Goal: Transaction & Acquisition: Purchase product/service

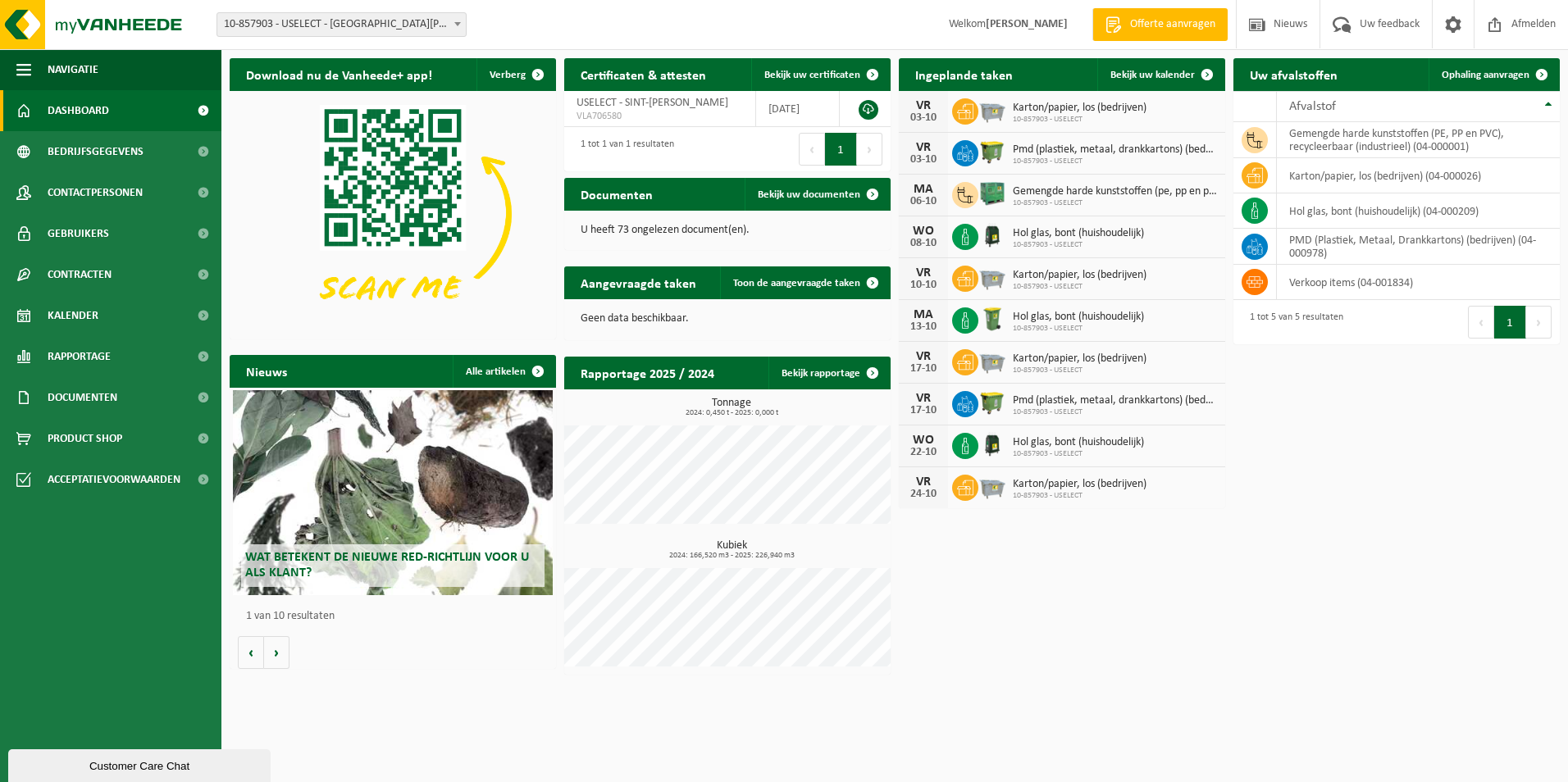
click at [459, 17] on span at bounding box center [458, 23] width 17 height 21
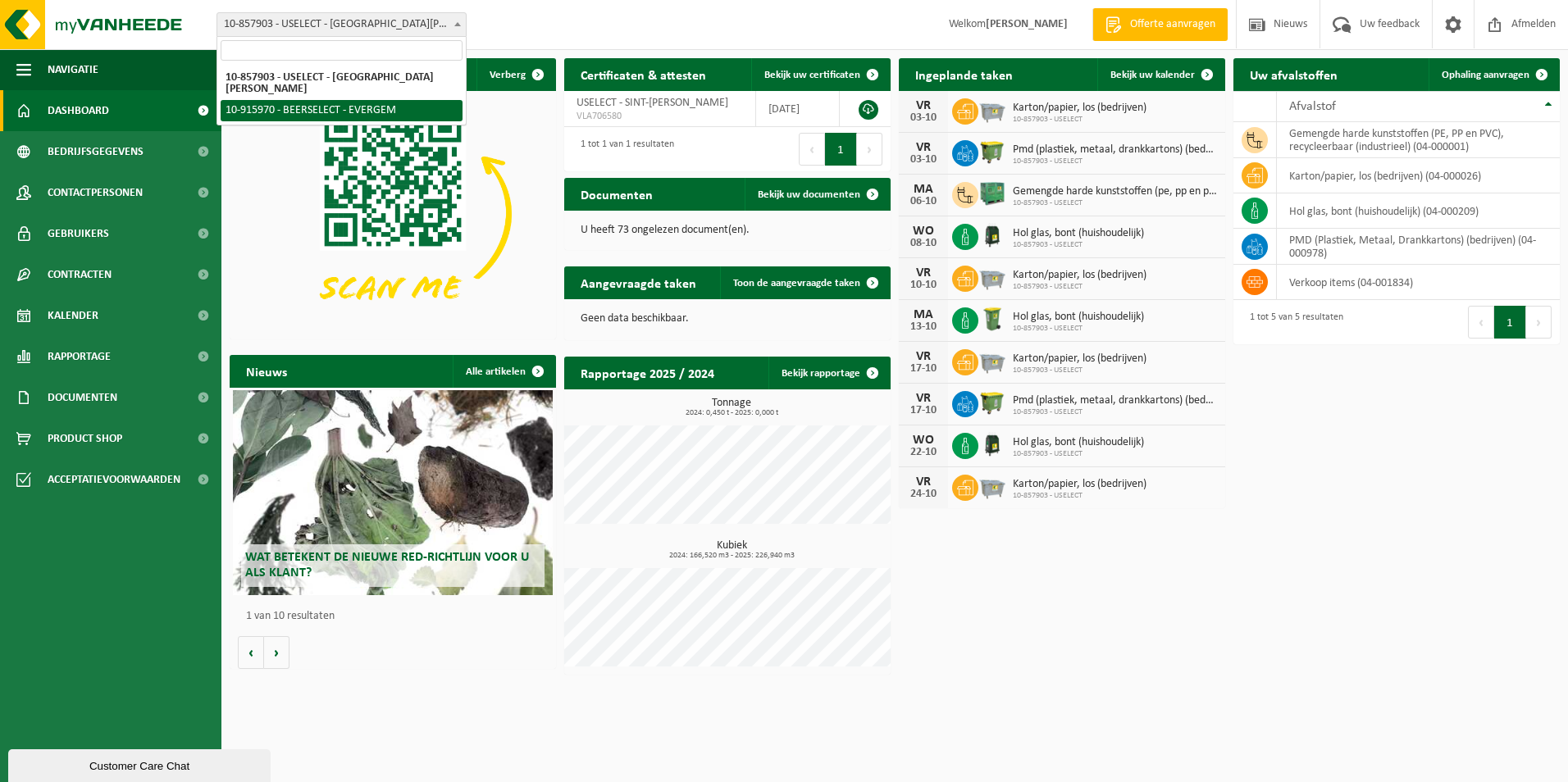
select select "127376"
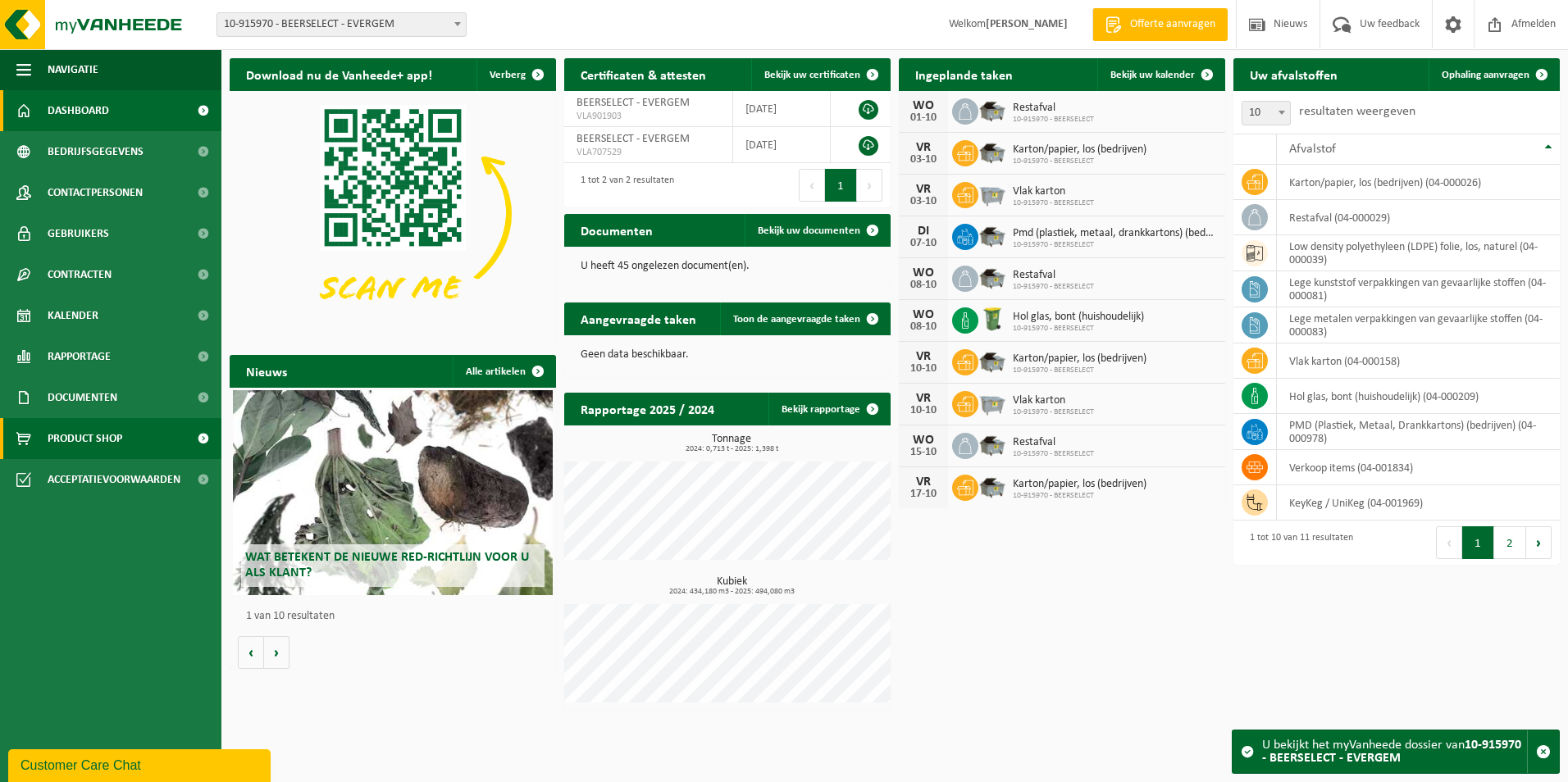
click at [95, 431] on span "Product Shop" at bounding box center [85, 438] width 74 height 41
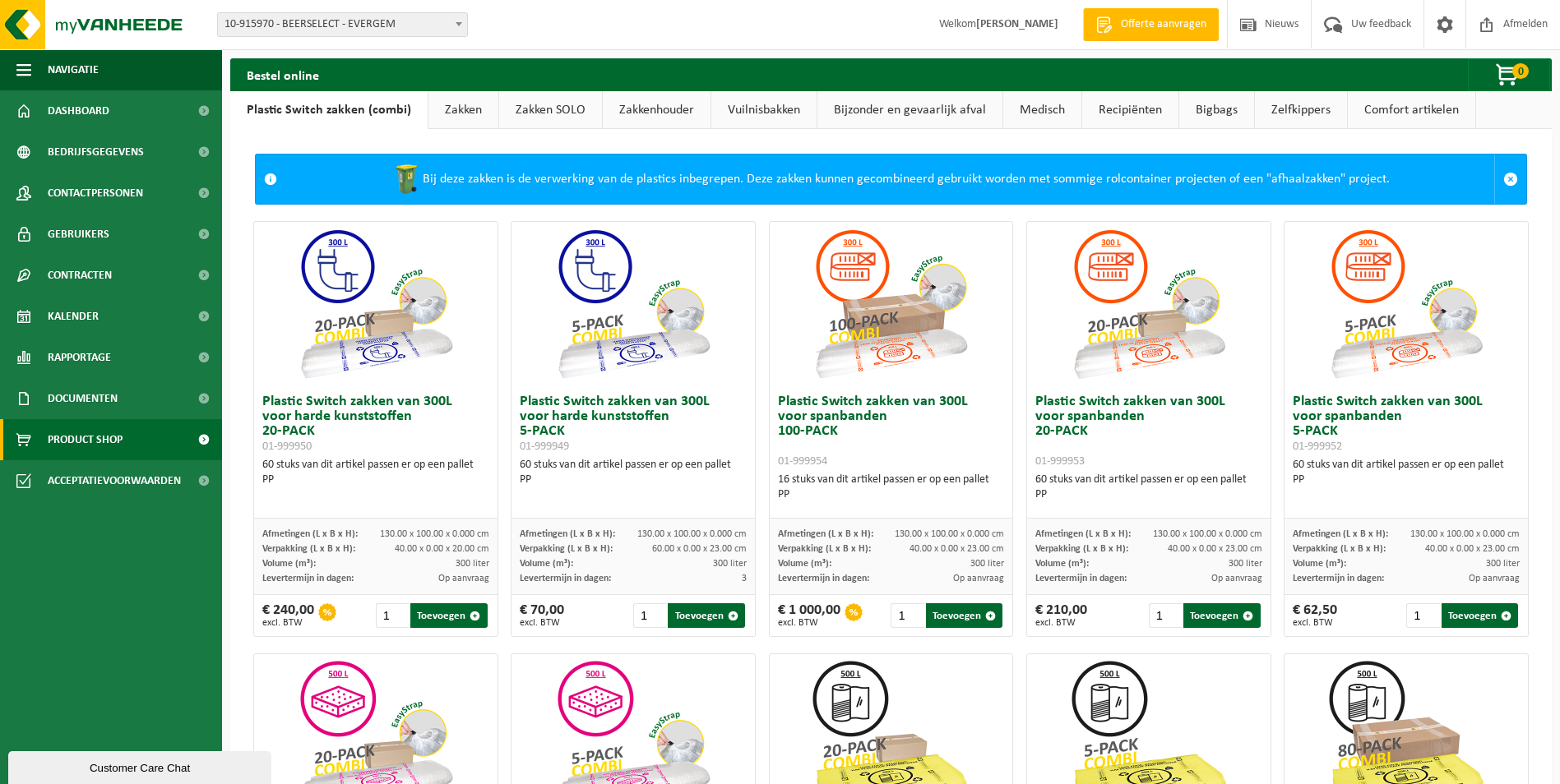
click at [638, 117] on link "Zakkenhouder" at bounding box center [657, 110] width 107 height 38
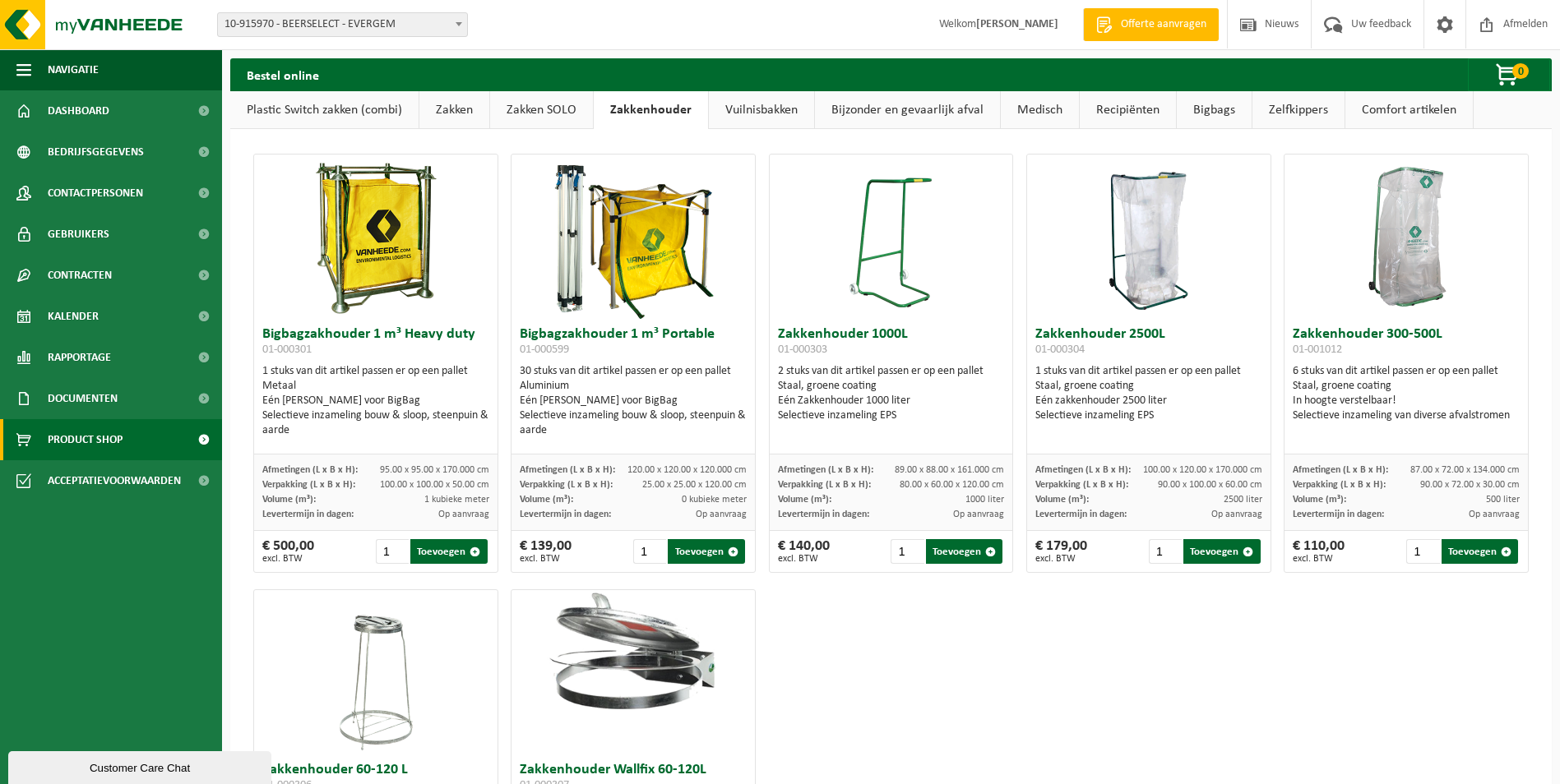
click at [1390, 235] on img at bounding box center [1406, 236] width 164 height 164
click at [1477, 558] on button "Toevoegen" at bounding box center [1479, 551] width 76 height 24
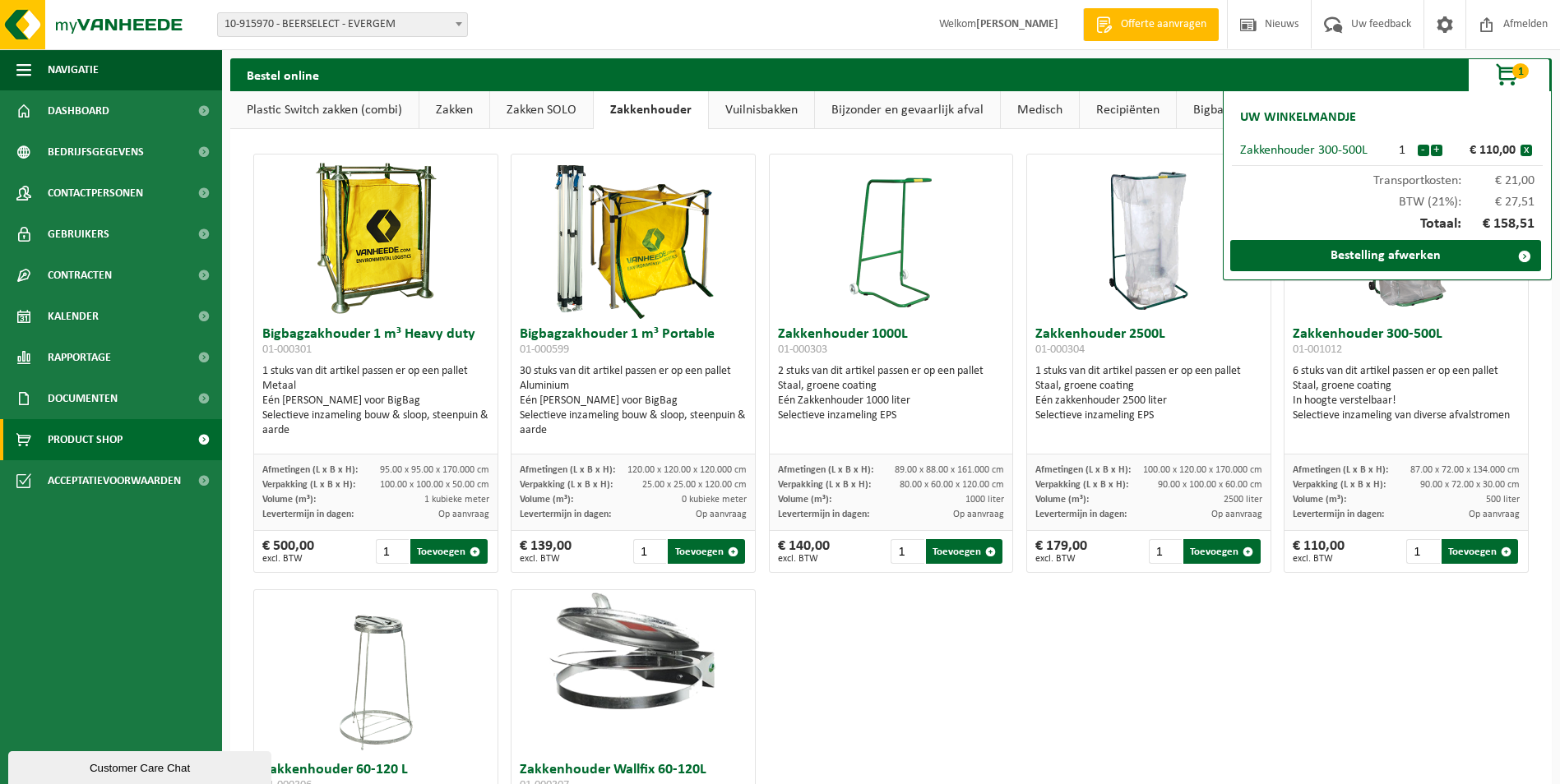
click at [342, 110] on link "Plastic Switch zakken (combi)" at bounding box center [324, 110] width 188 height 38
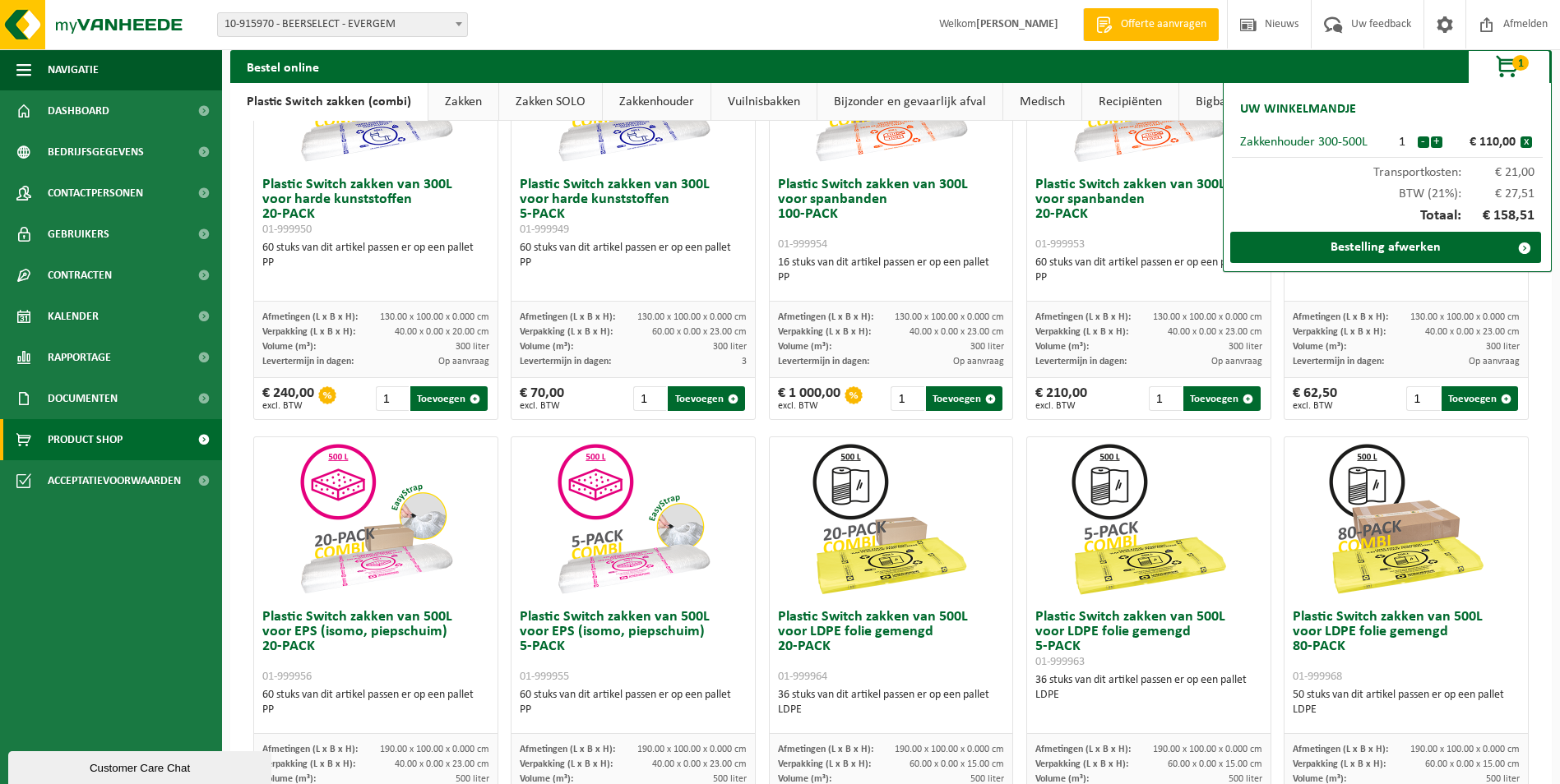
scroll to position [247, 0]
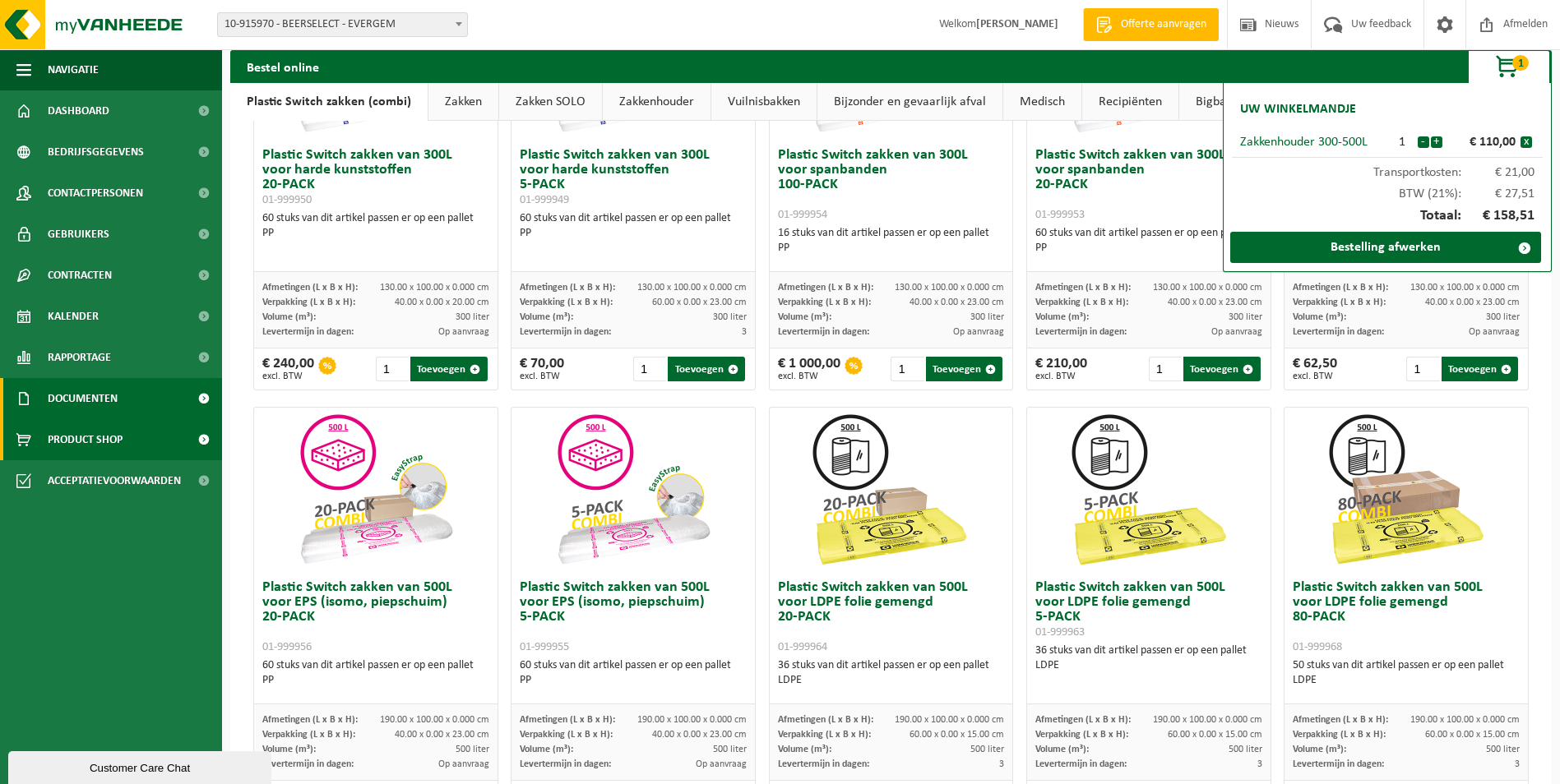
click at [76, 394] on span "Documenten" at bounding box center [82, 398] width 70 height 41
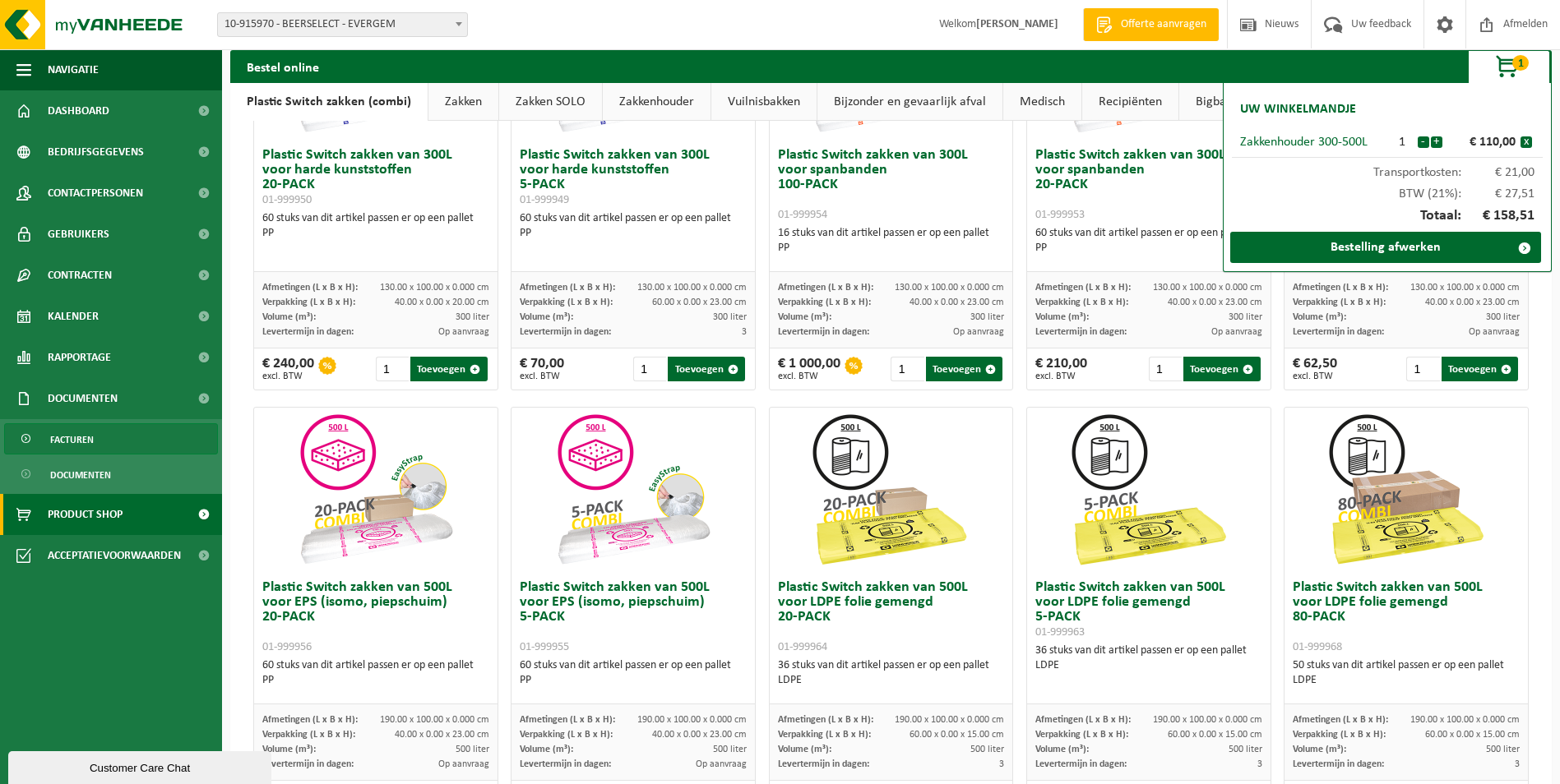
click at [77, 436] on span "Facturen" at bounding box center [72, 439] width 44 height 31
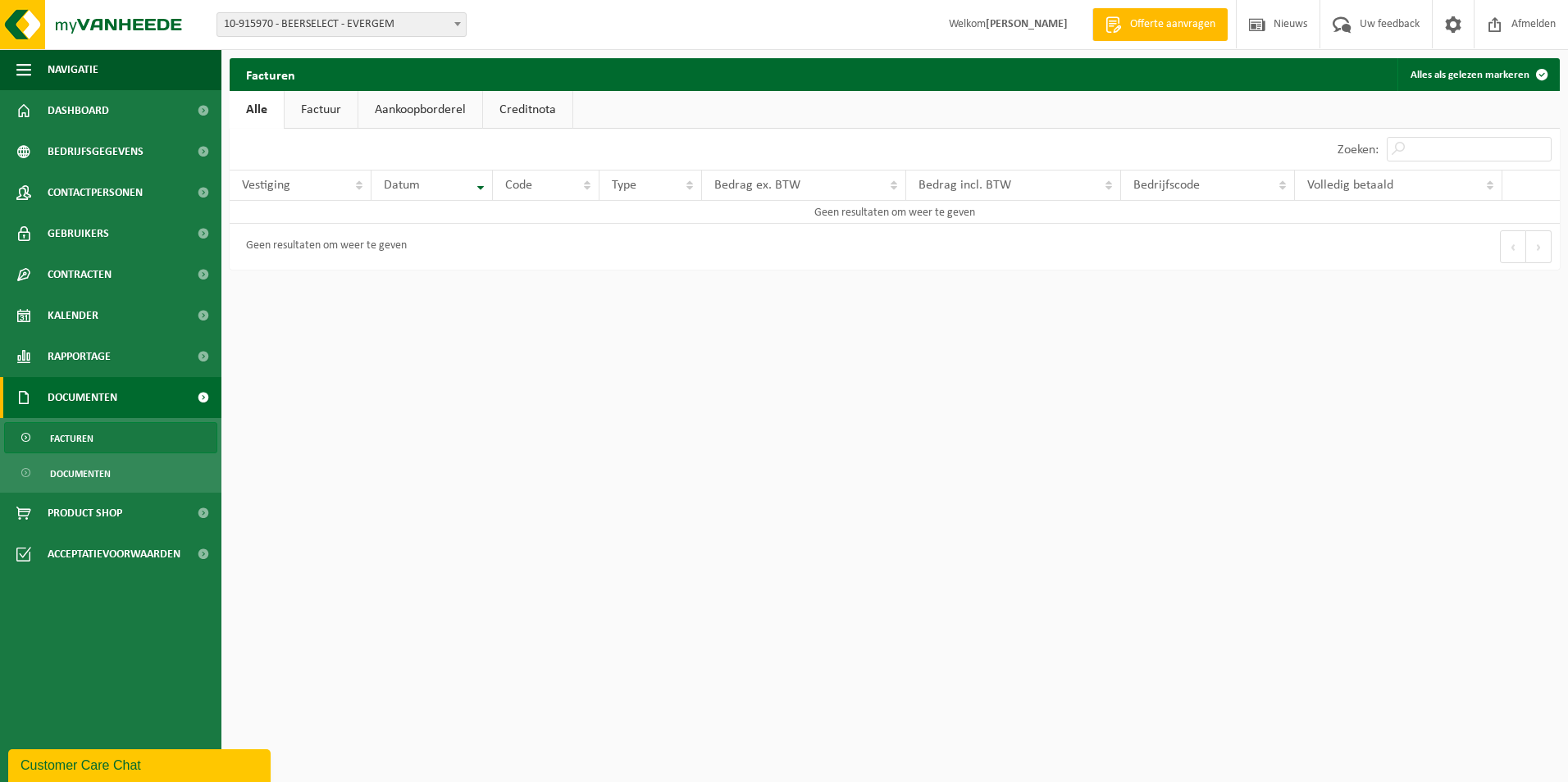
click at [330, 104] on link "Factuur" at bounding box center [320, 110] width 73 height 38
click at [88, 503] on span "Product Shop" at bounding box center [85, 513] width 74 height 41
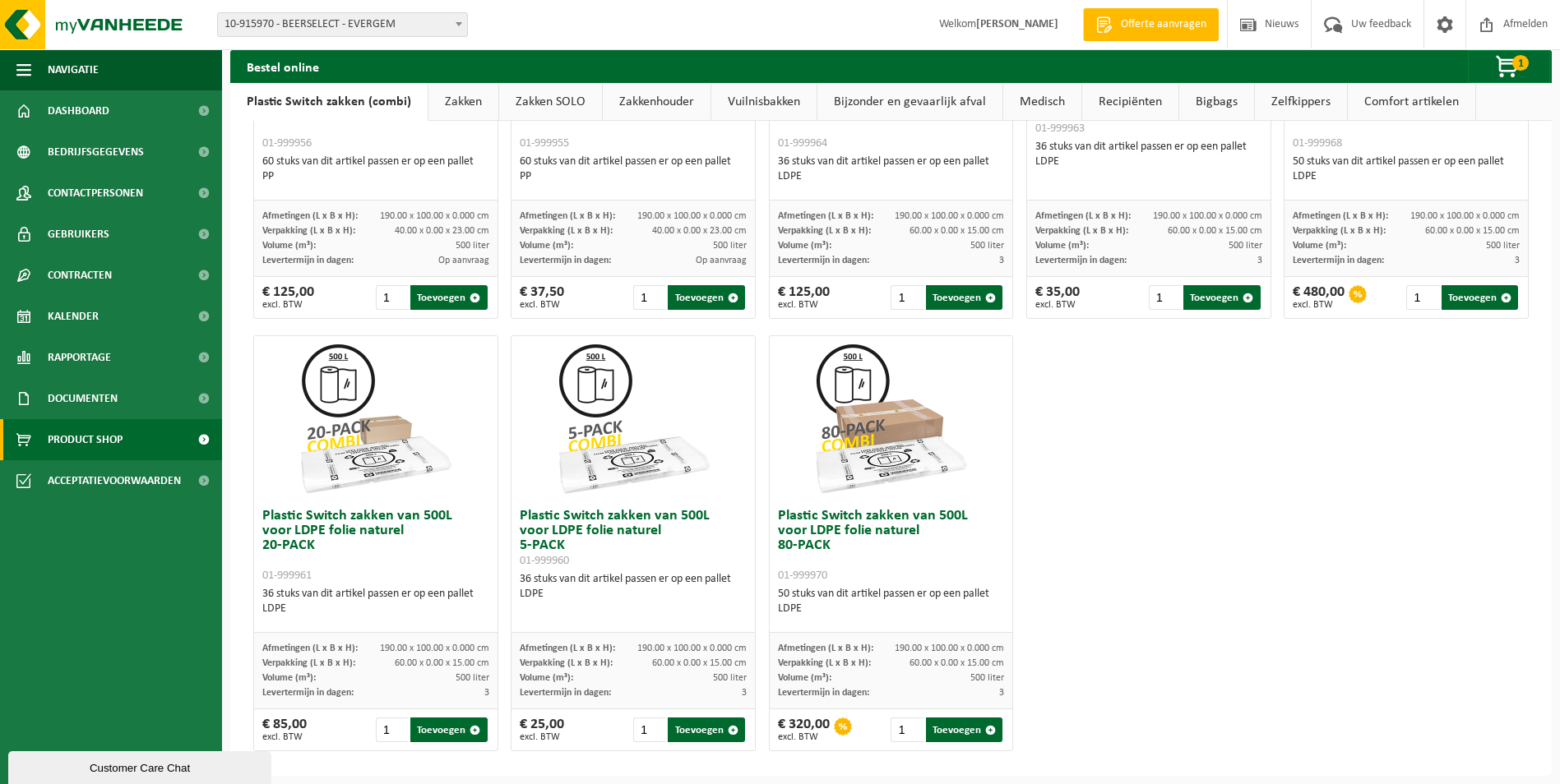
scroll to position [759, 0]
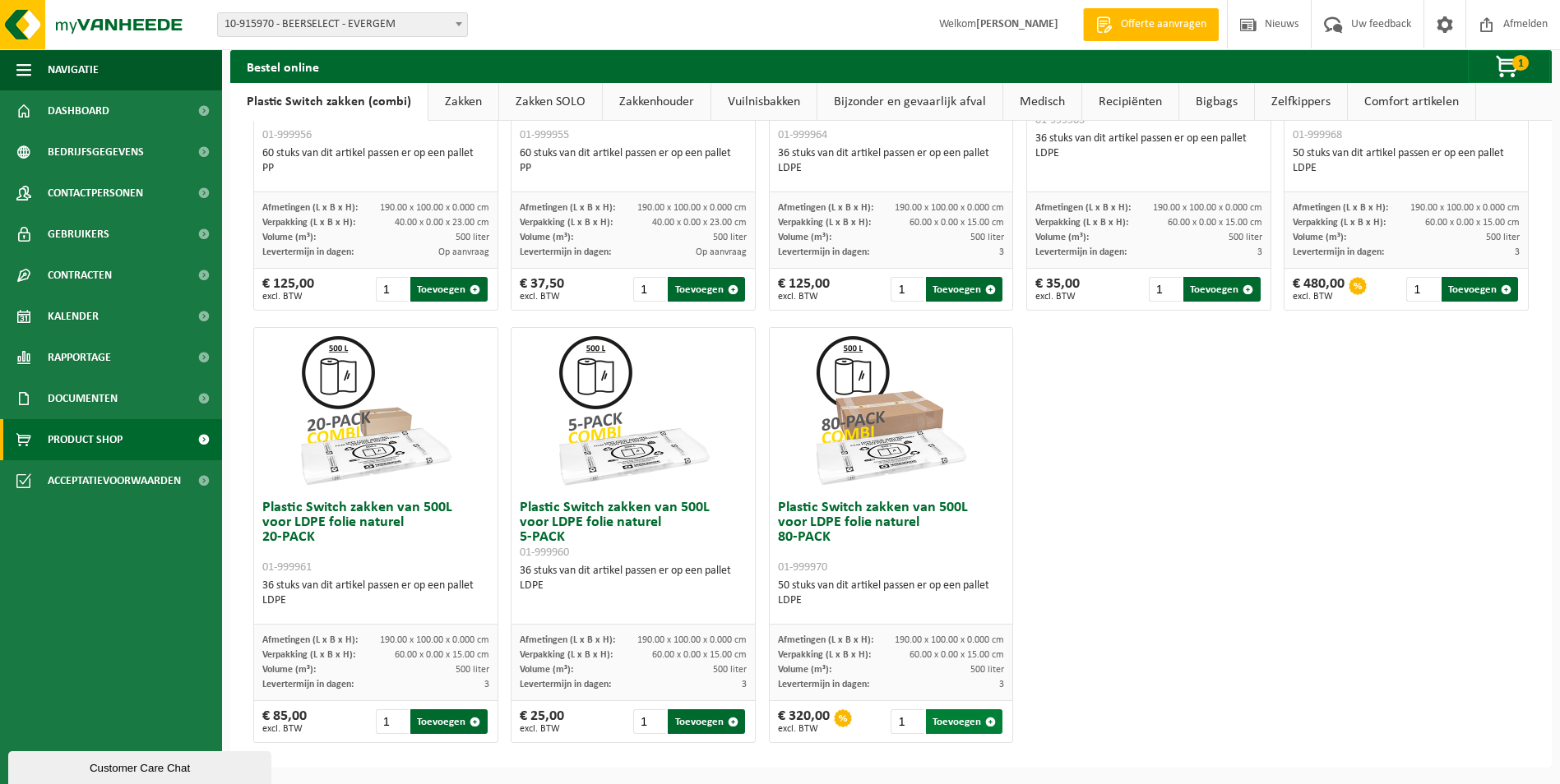
click at [939, 722] on button "Toevoegen" at bounding box center [964, 721] width 76 height 24
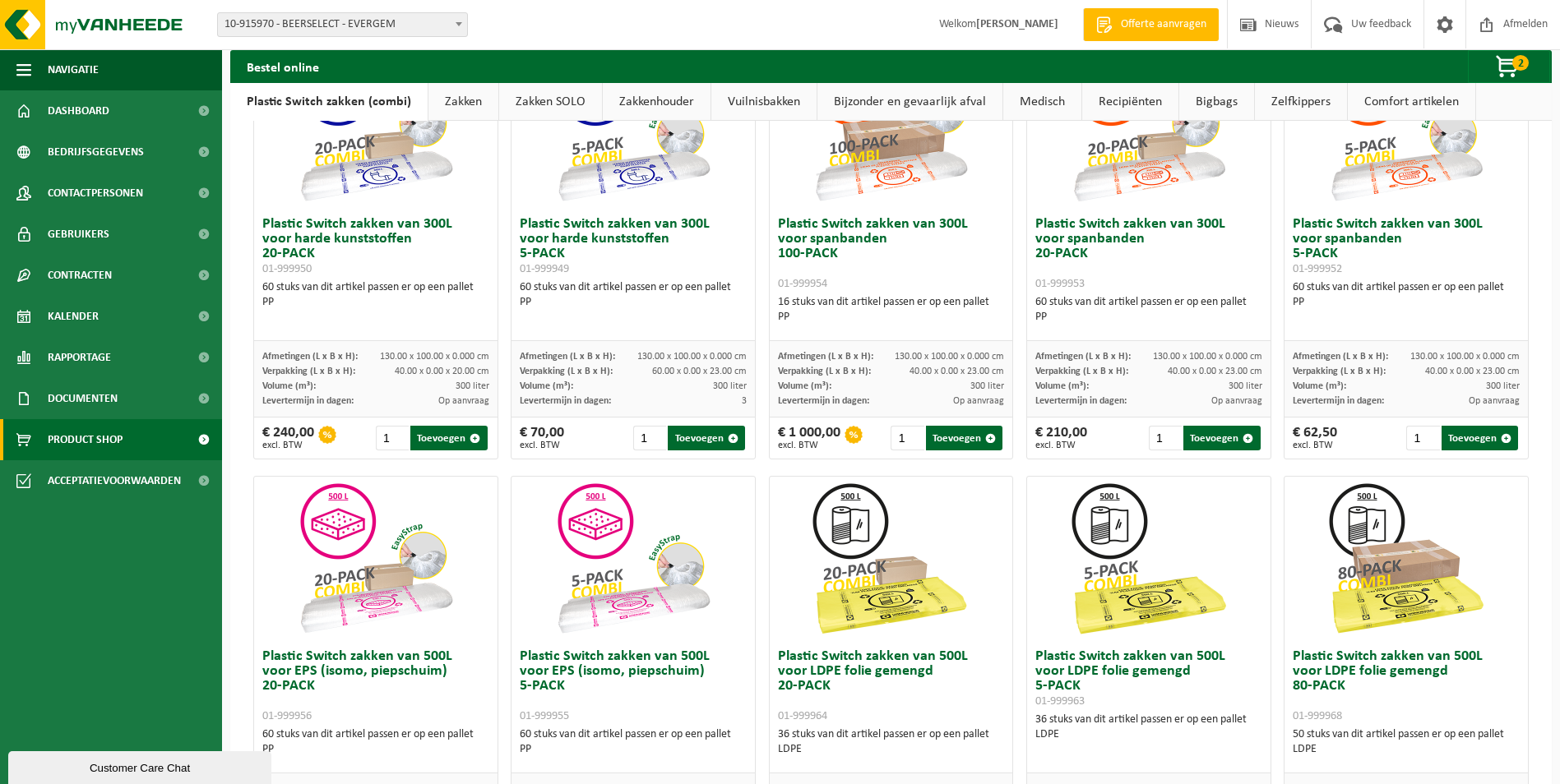
scroll to position [184, 0]
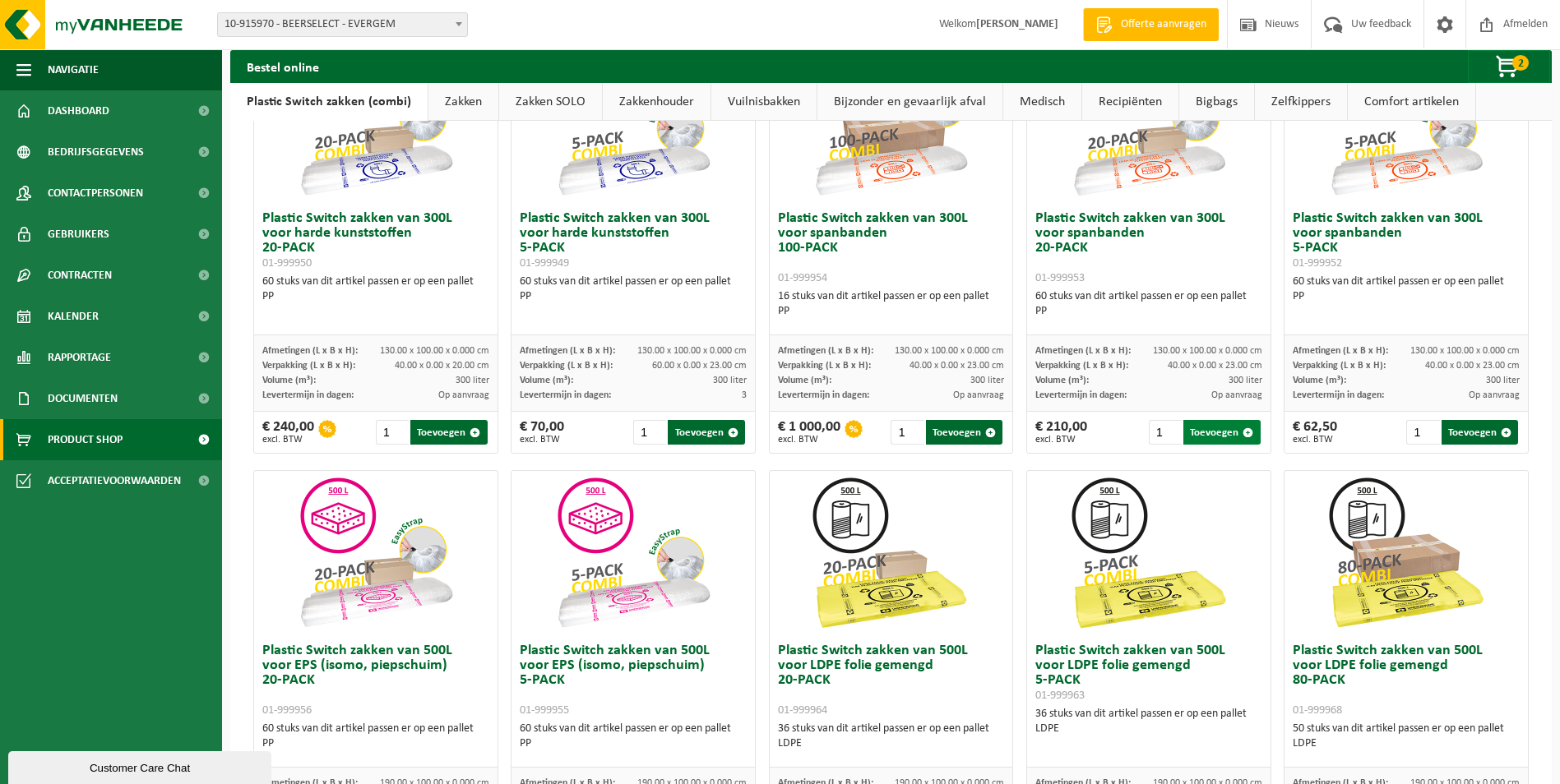
click at [1189, 426] on button "Toevoegen" at bounding box center [1221, 432] width 76 height 24
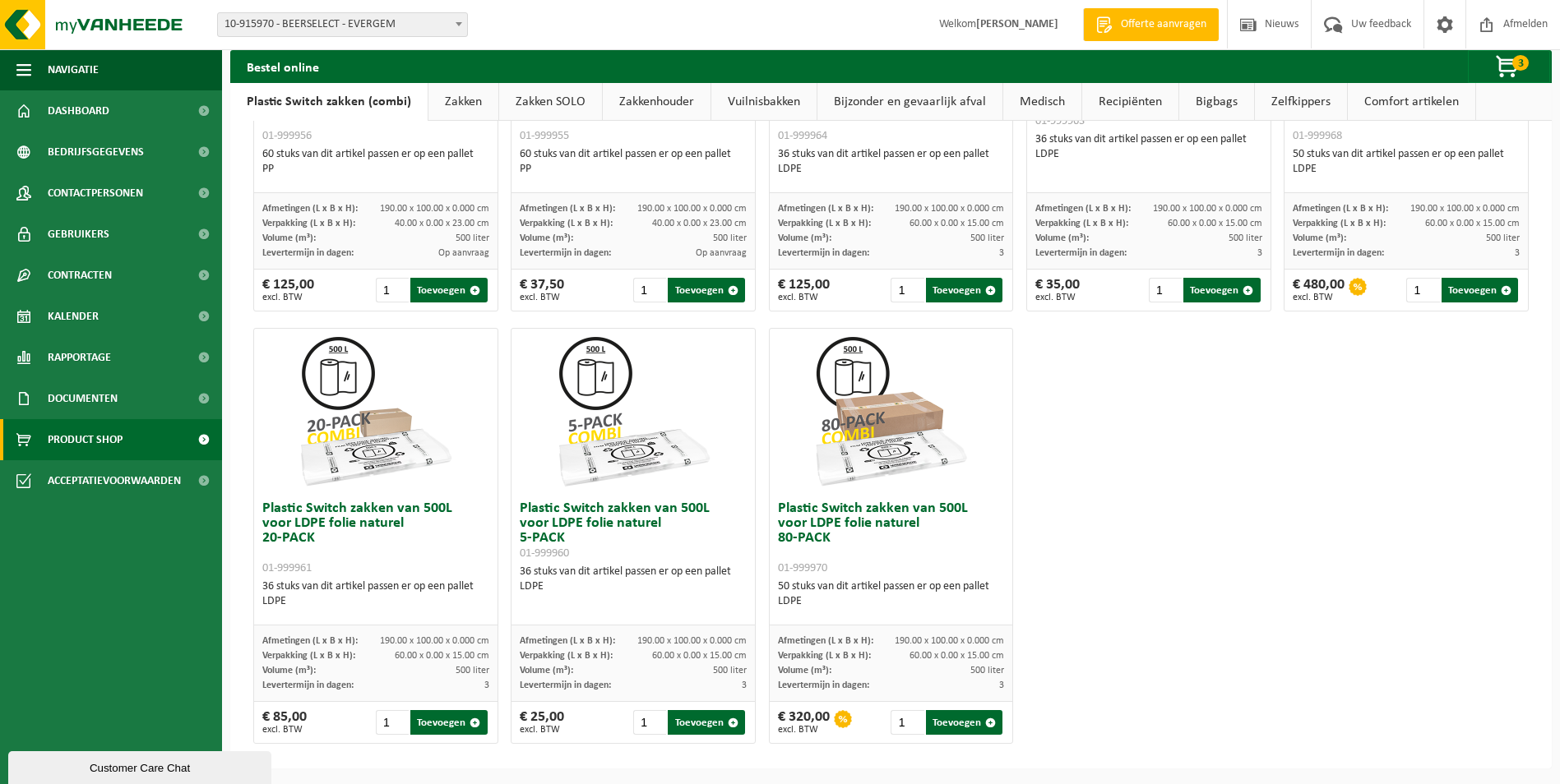
scroll to position [759, 0]
click at [1521, 60] on span "3" at bounding box center [1521, 63] width 17 height 16
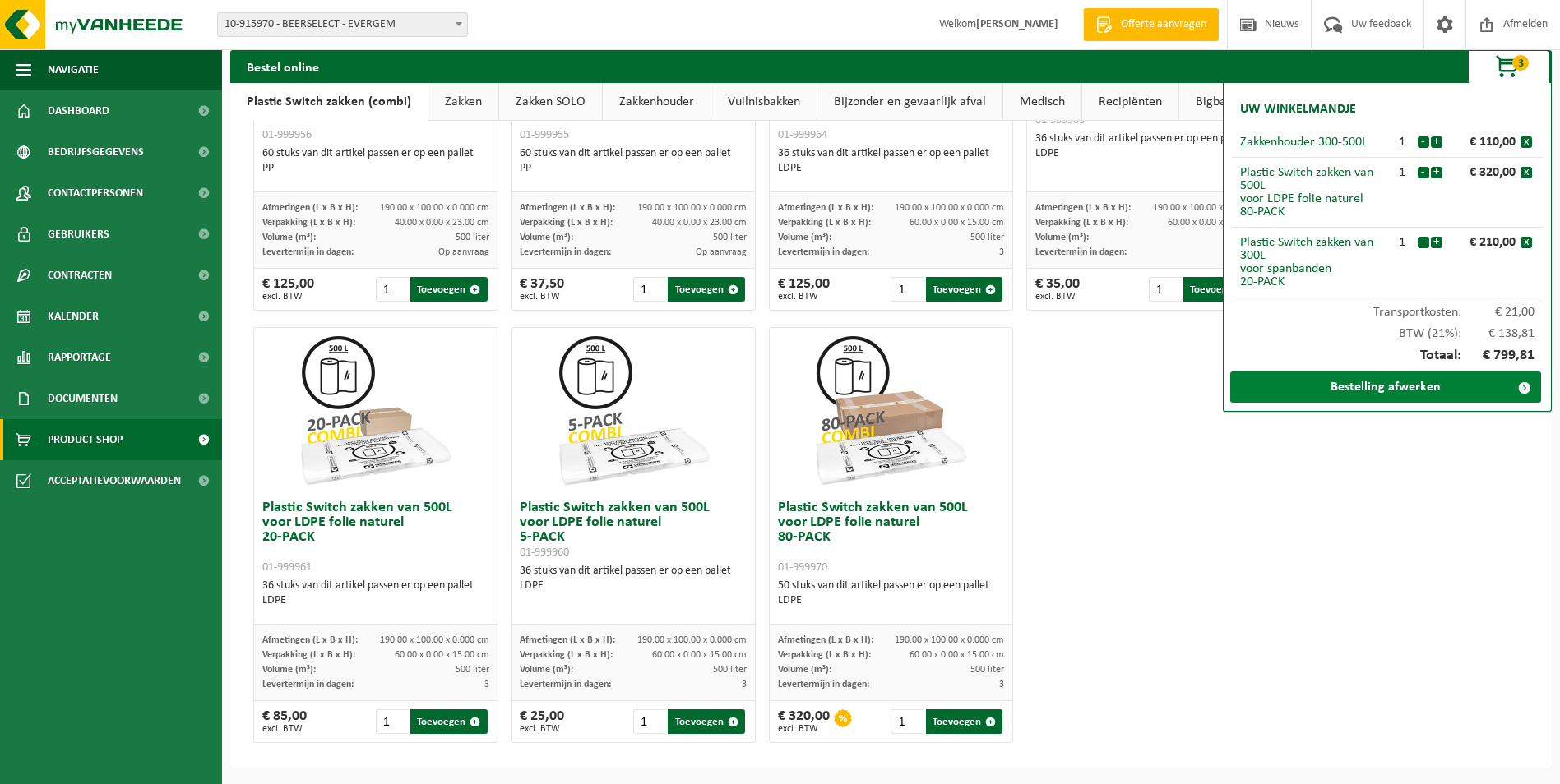
click at [1387, 387] on link "Bestelling afwerken" at bounding box center [1386, 387] width 311 height 31
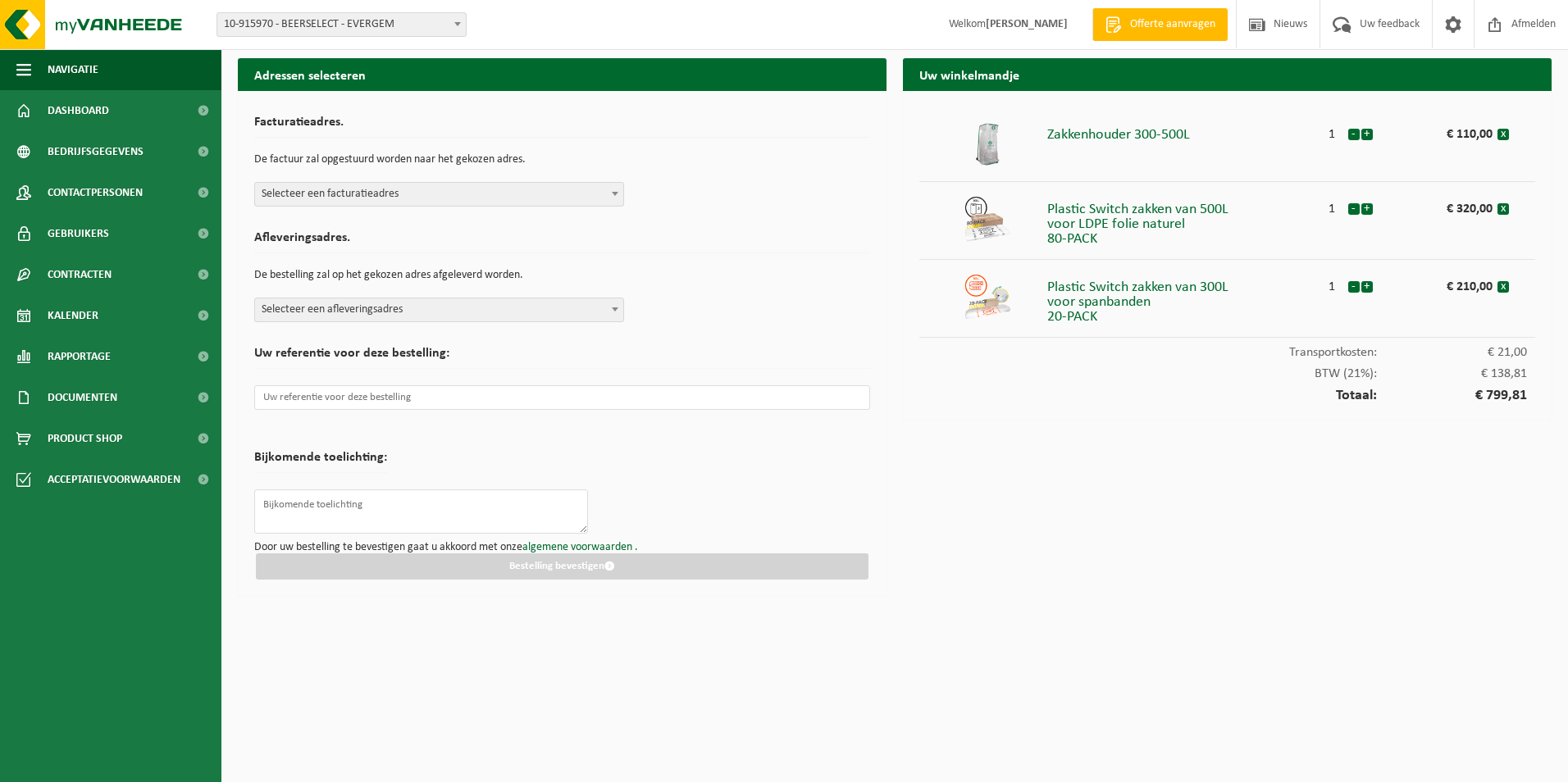
click at [375, 191] on span "Selecteer een facturatieadres" at bounding box center [439, 194] width 368 height 23
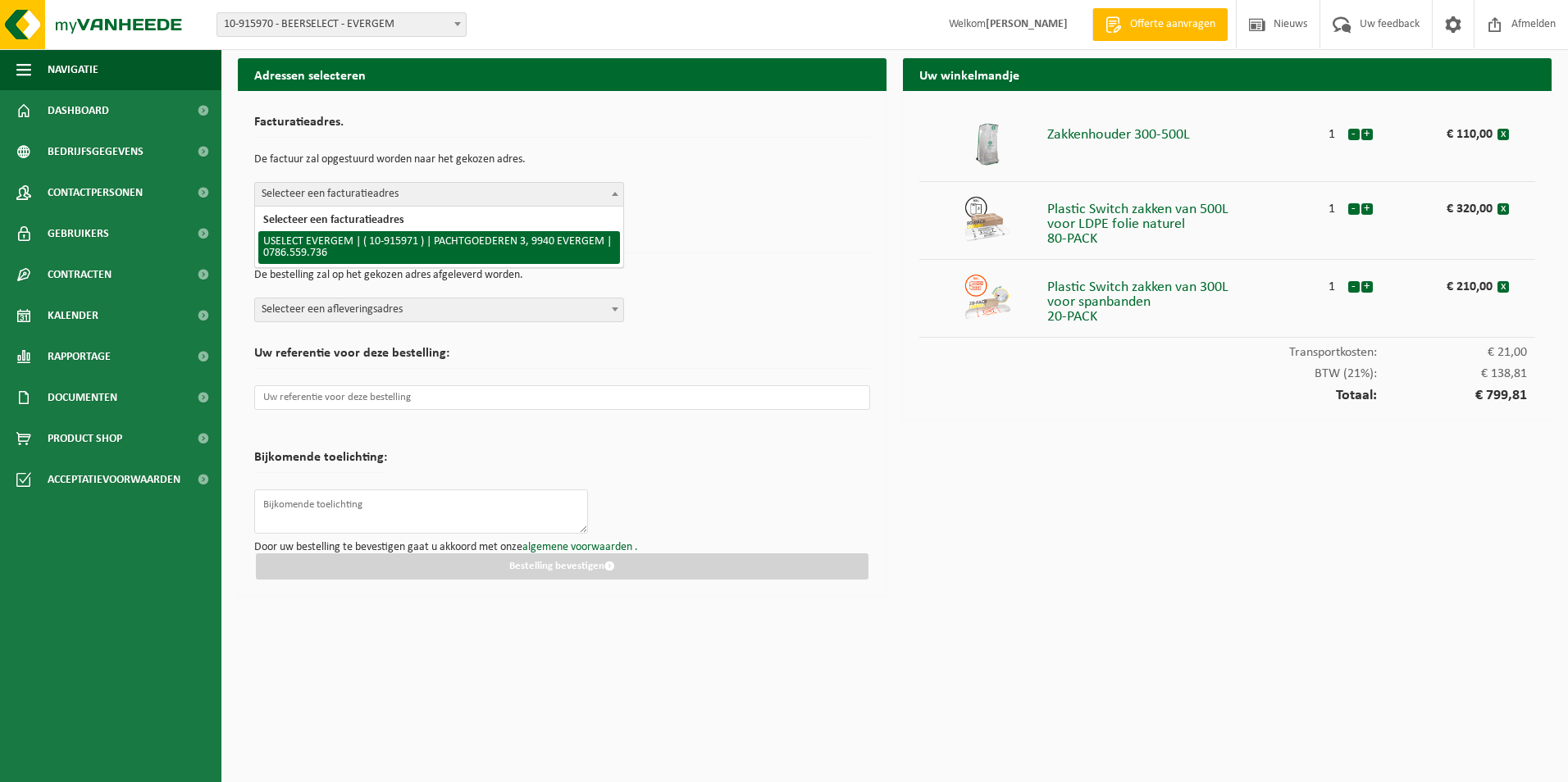
select select "127377"
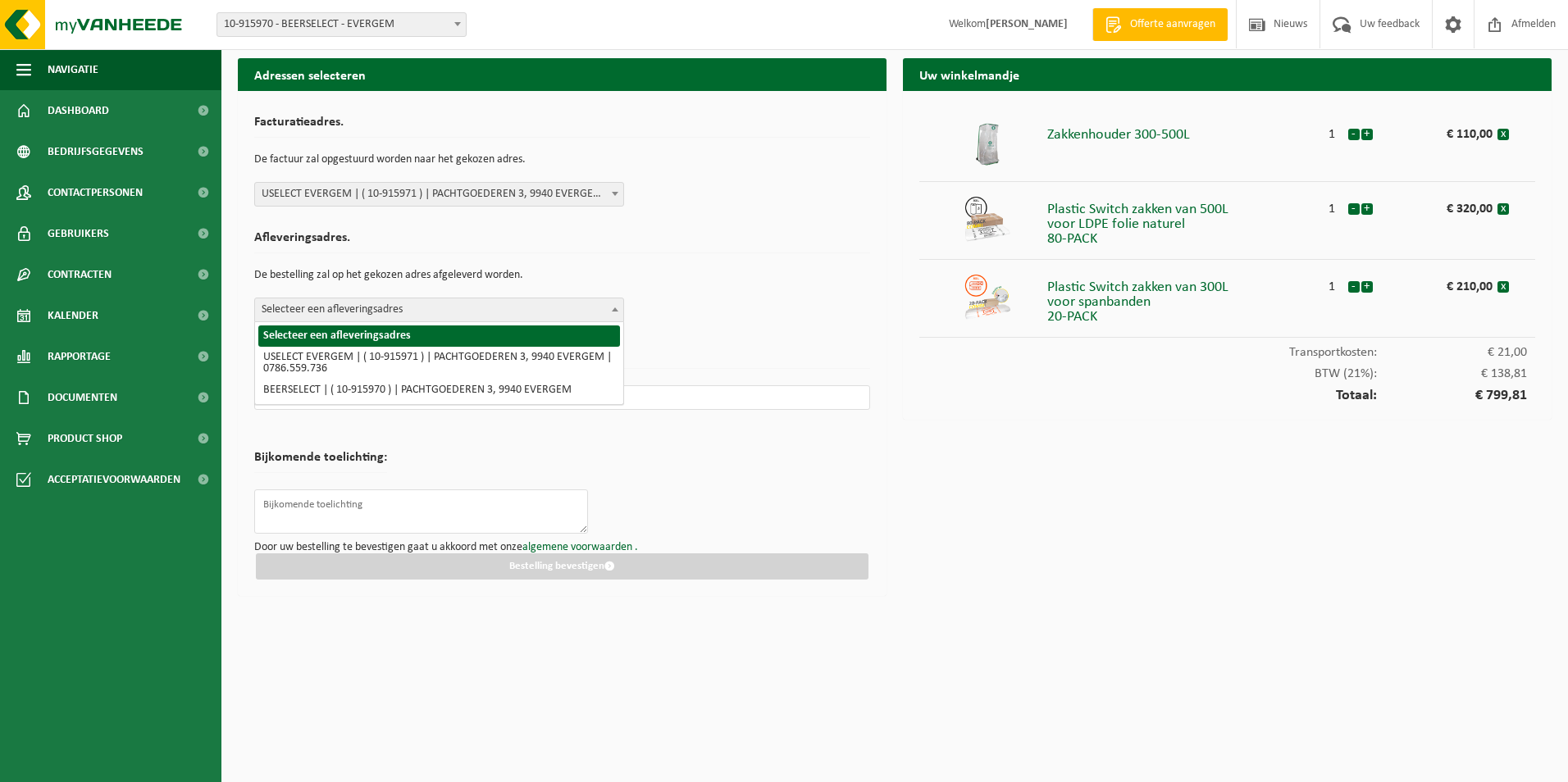
click at [361, 315] on span "Selecteer een afleveringsadres" at bounding box center [439, 309] width 368 height 23
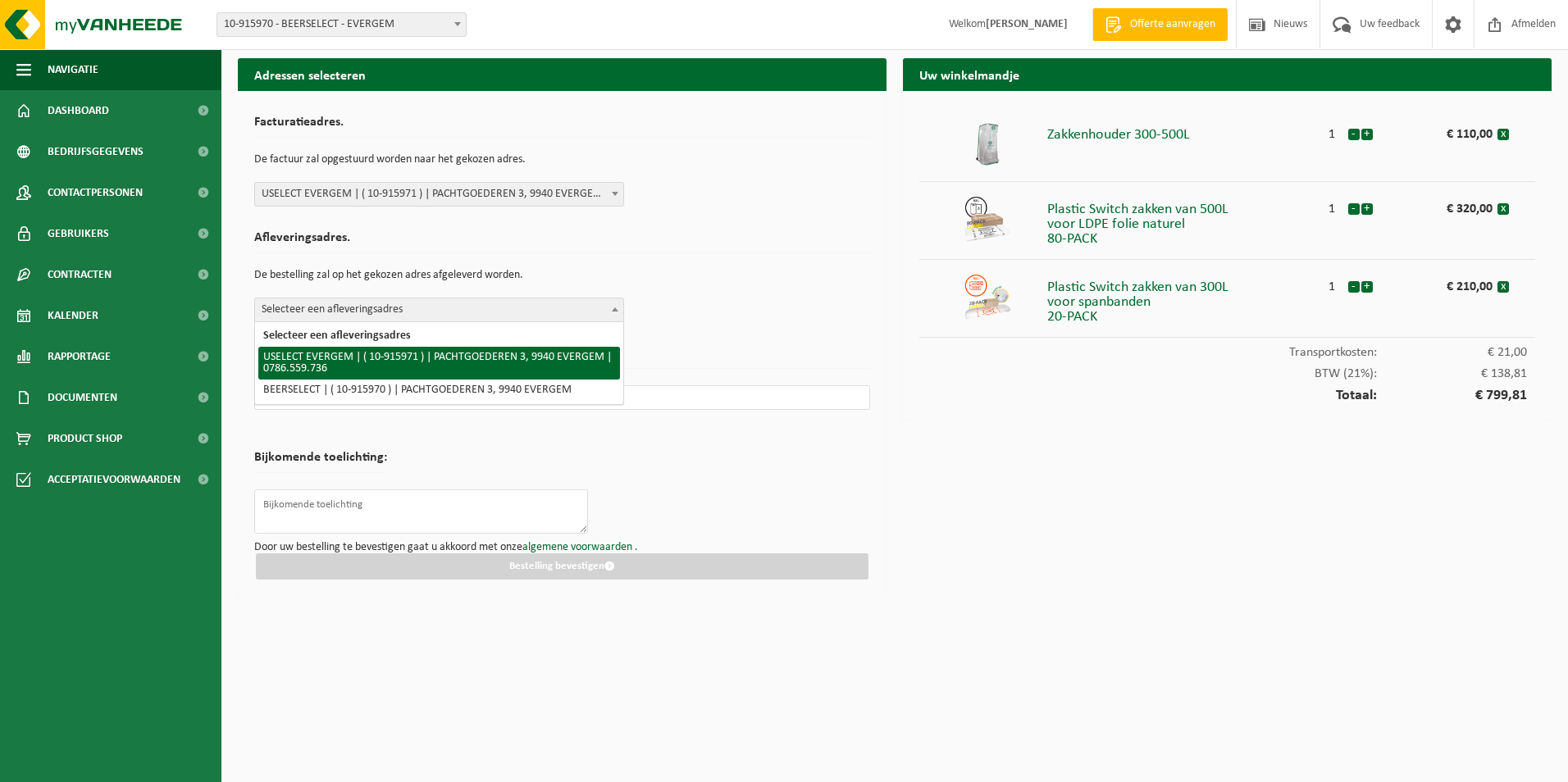
select select "127377"
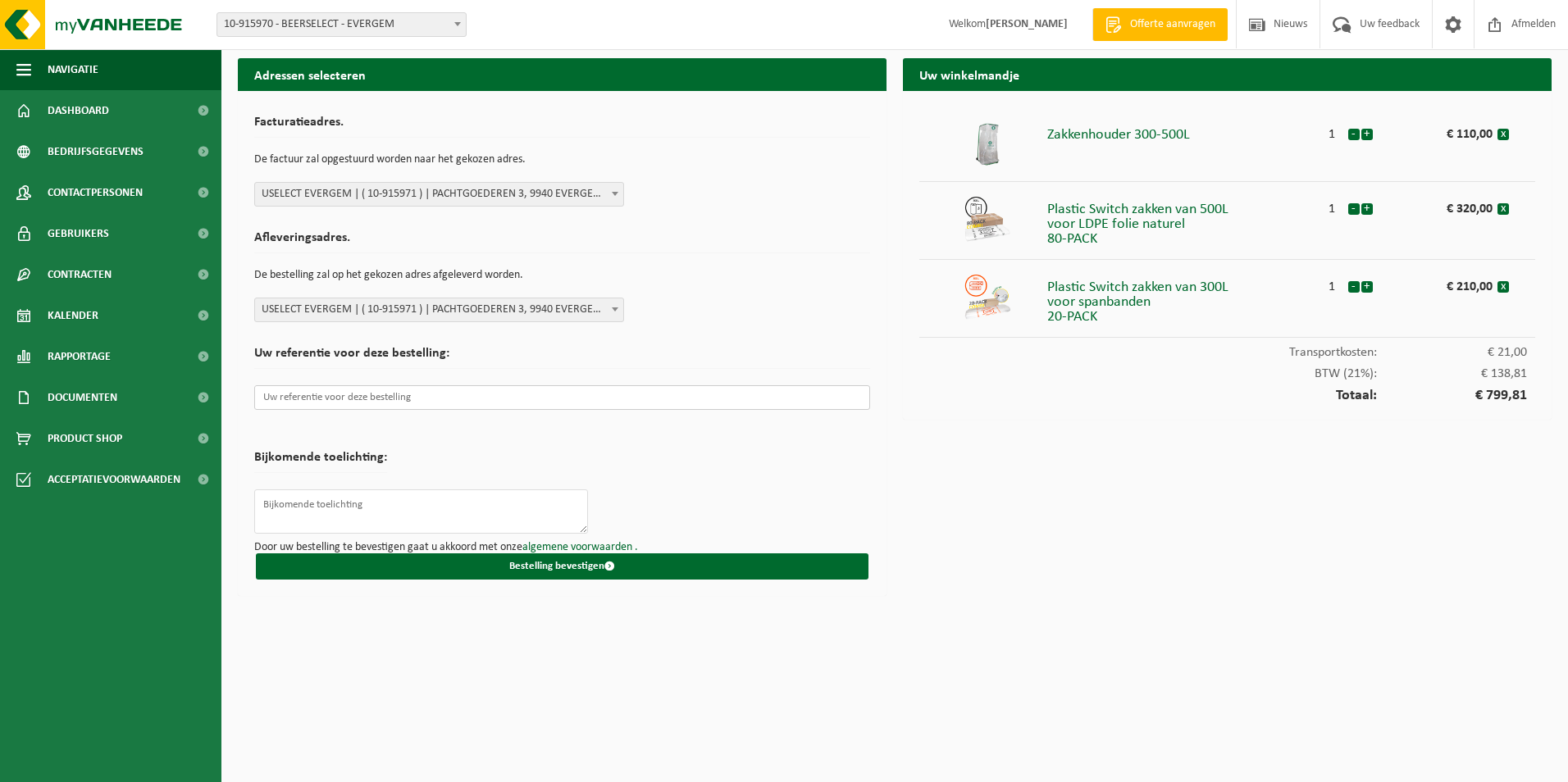
click at [370, 396] on input "text" at bounding box center [562, 397] width 616 height 24
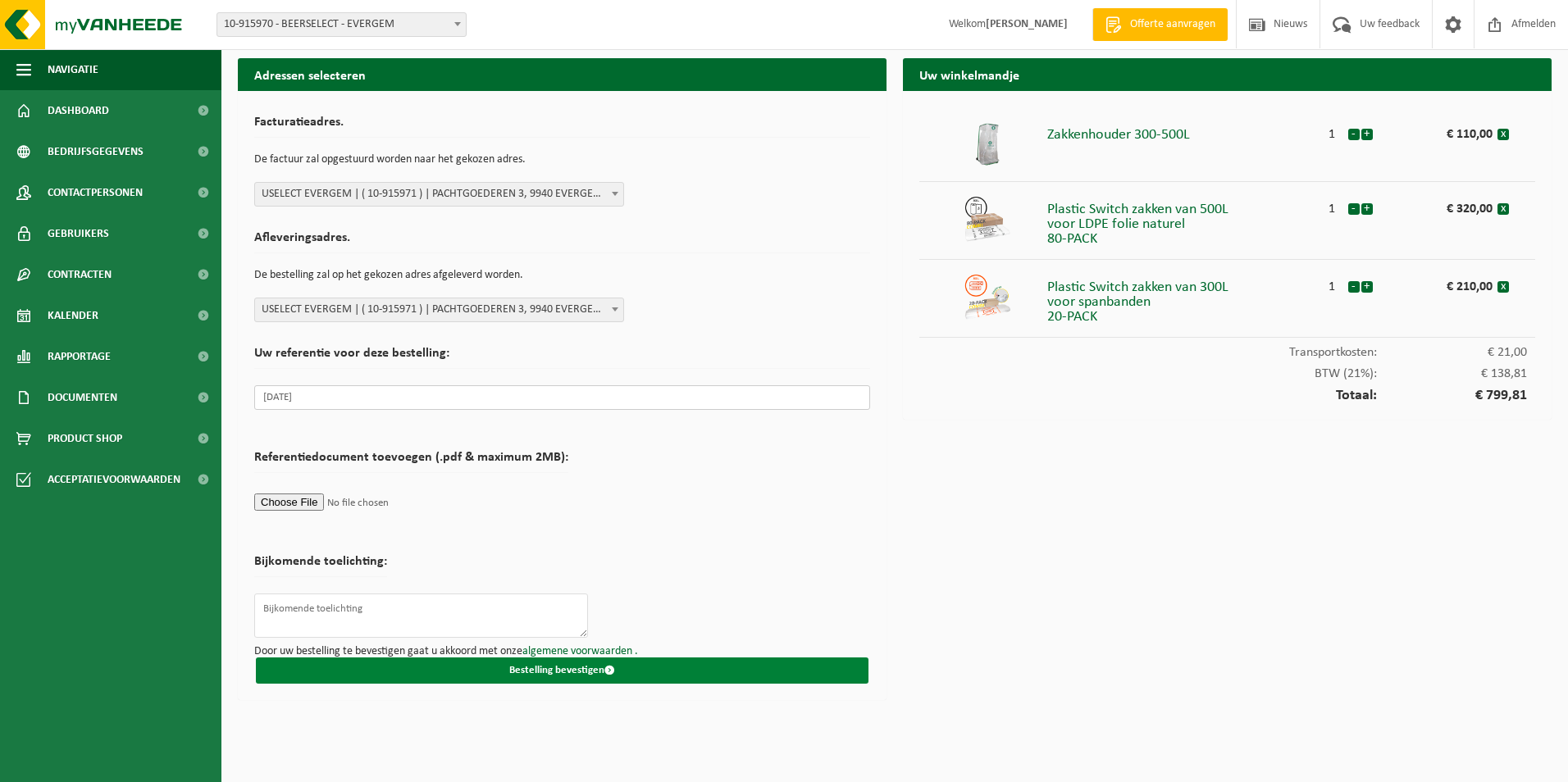
type input "September 2025"
click at [585, 682] on button "Bestelling bevestigen" at bounding box center [562, 670] width 612 height 26
click at [582, 668] on button "Bestelling bevestigen" at bounding box center [562, 670] width 612 height 26
